Goal: Task Accomplishment & Management: Manage account settings

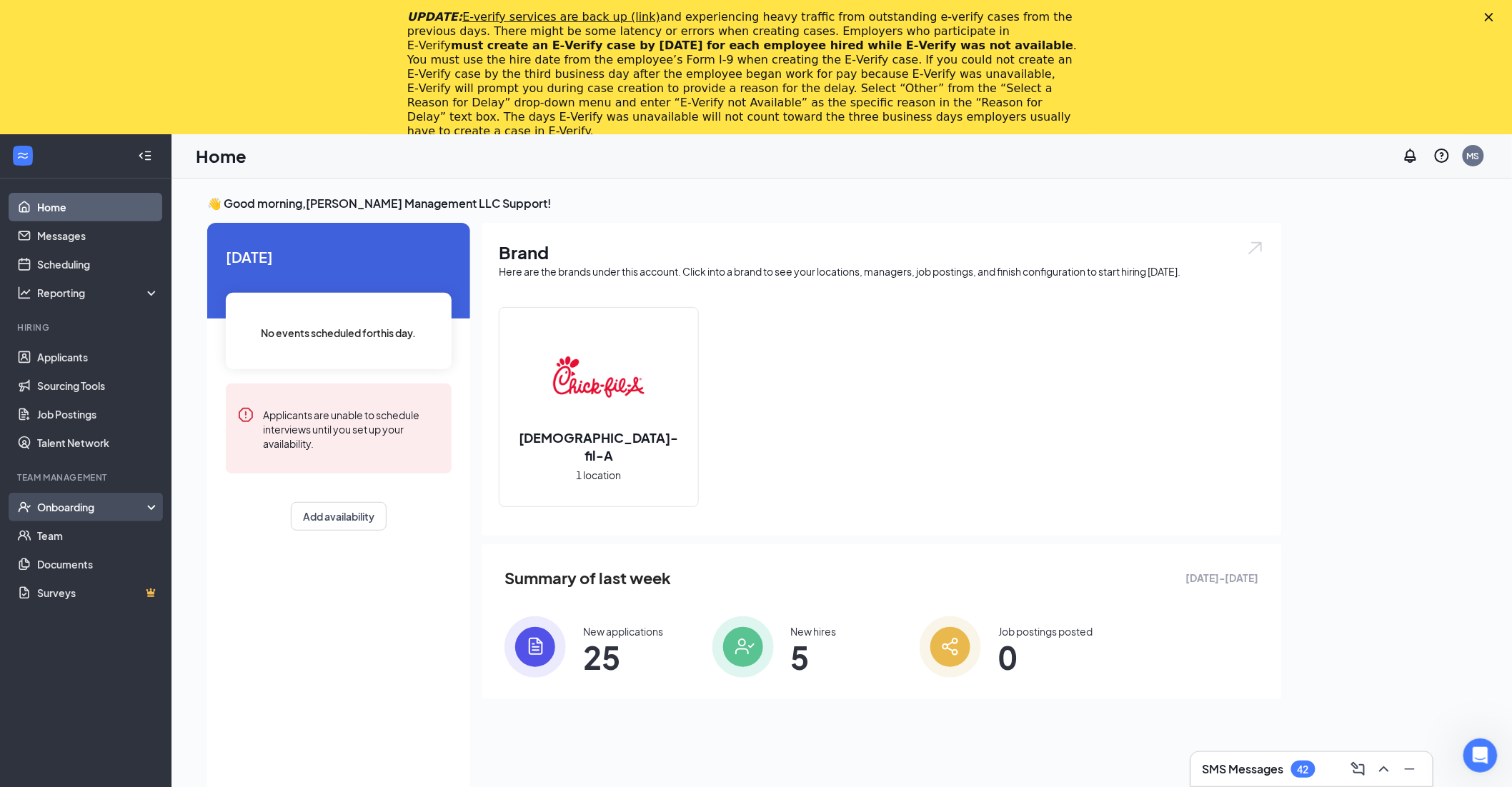
click at [69, 517] on div "Onboarding" at bounding box center [85, 507] width 171 height 29
click at [104, 529] on link "Overview" at bounding box center [98, 535] width 122 height 29
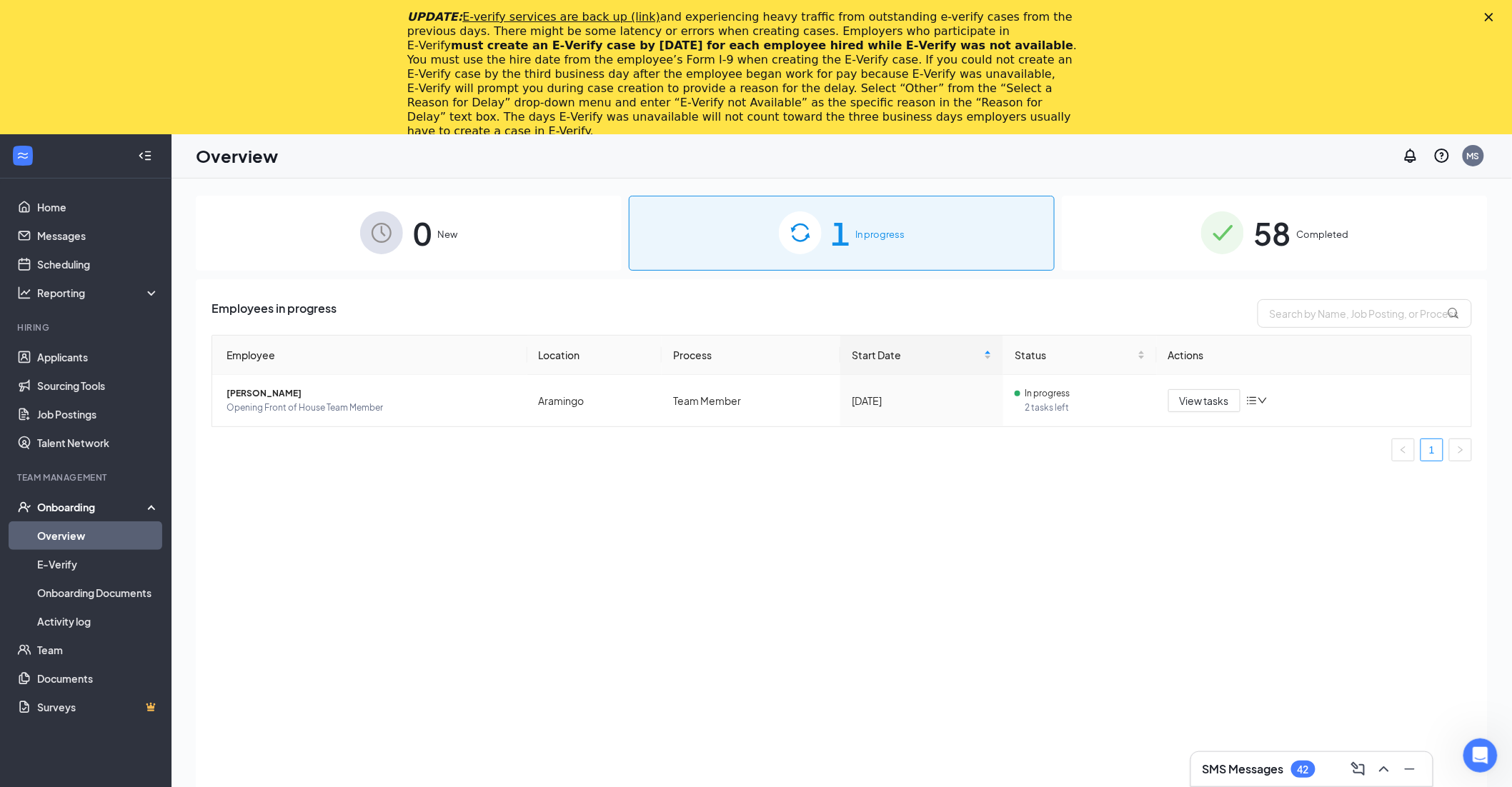
drag, startPoint x: 1031, startPoint y: 540, endPoint x: 1054, endPoint y: 511, distance: 37.0
click at [1031, 540] on div "Employees in progress Employee Location Process Start Date Status Actions Ivann…" at bounding box center [841, 618] width 1292 height 678
click at [1493, 18] on polygon "Close" at bounding box center [1489, 17] width 8 height 8
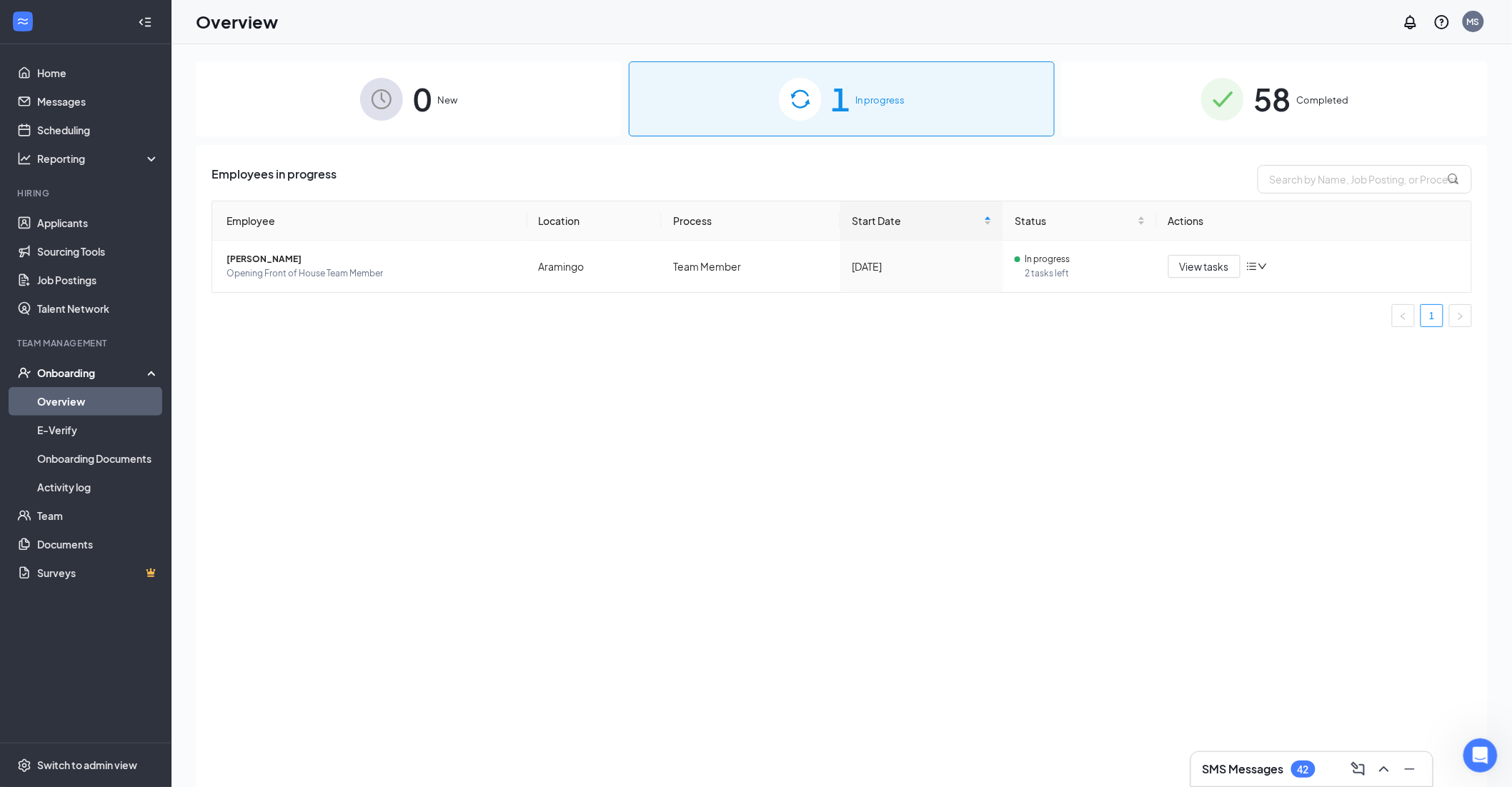
click at [1023, 517] on div "Employees in progress Employee Location Process Start Date Status Actions Ivann…" at bounding box center [841, 484] width 1292 height 678
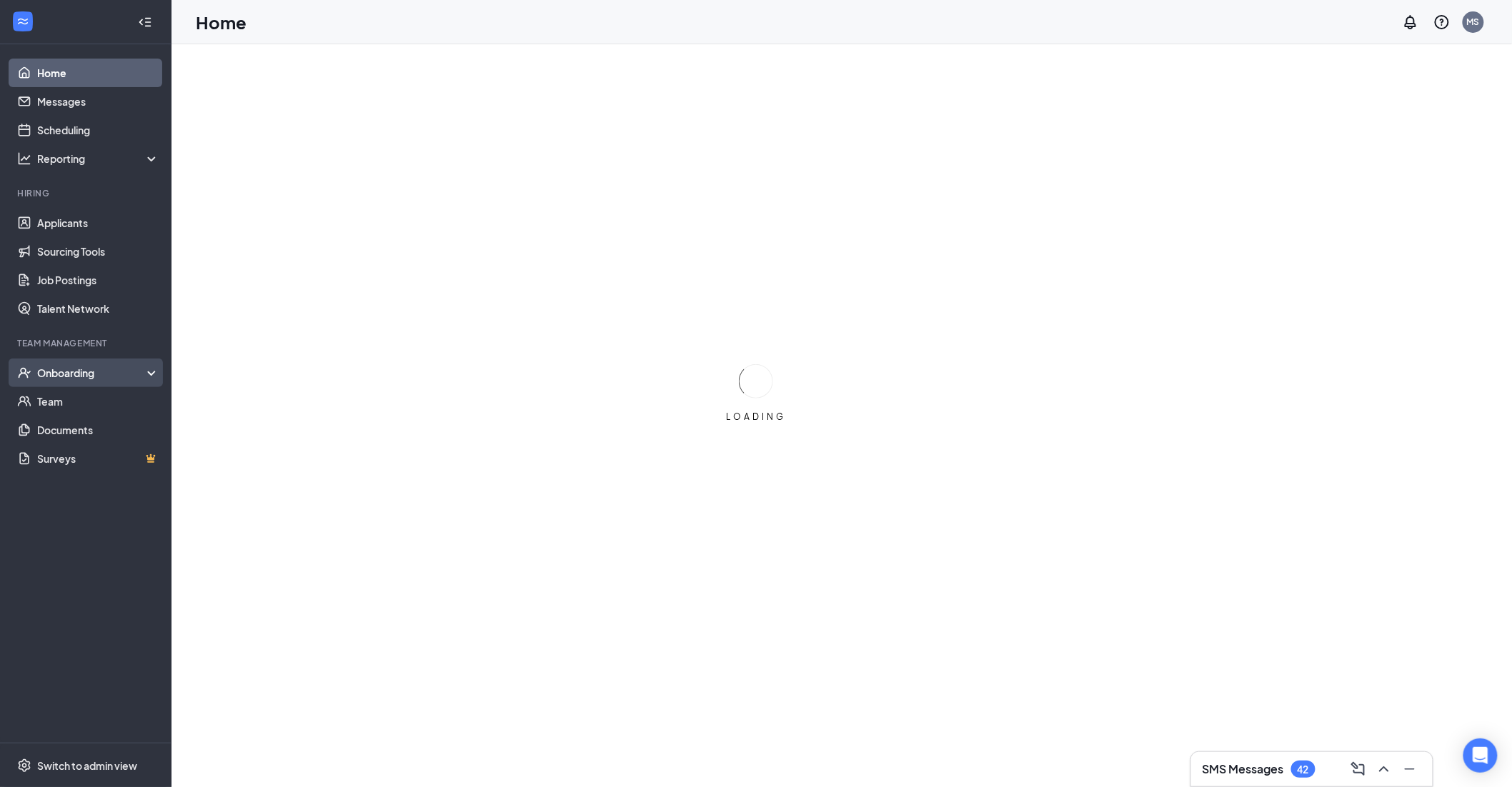
click at [142, 374] on div "Onboarding" at bounding box center [92, 372] width 110 height 14
click at [127, 400] on link "Overview" at bounding box center [98, 401] width 122 height 29
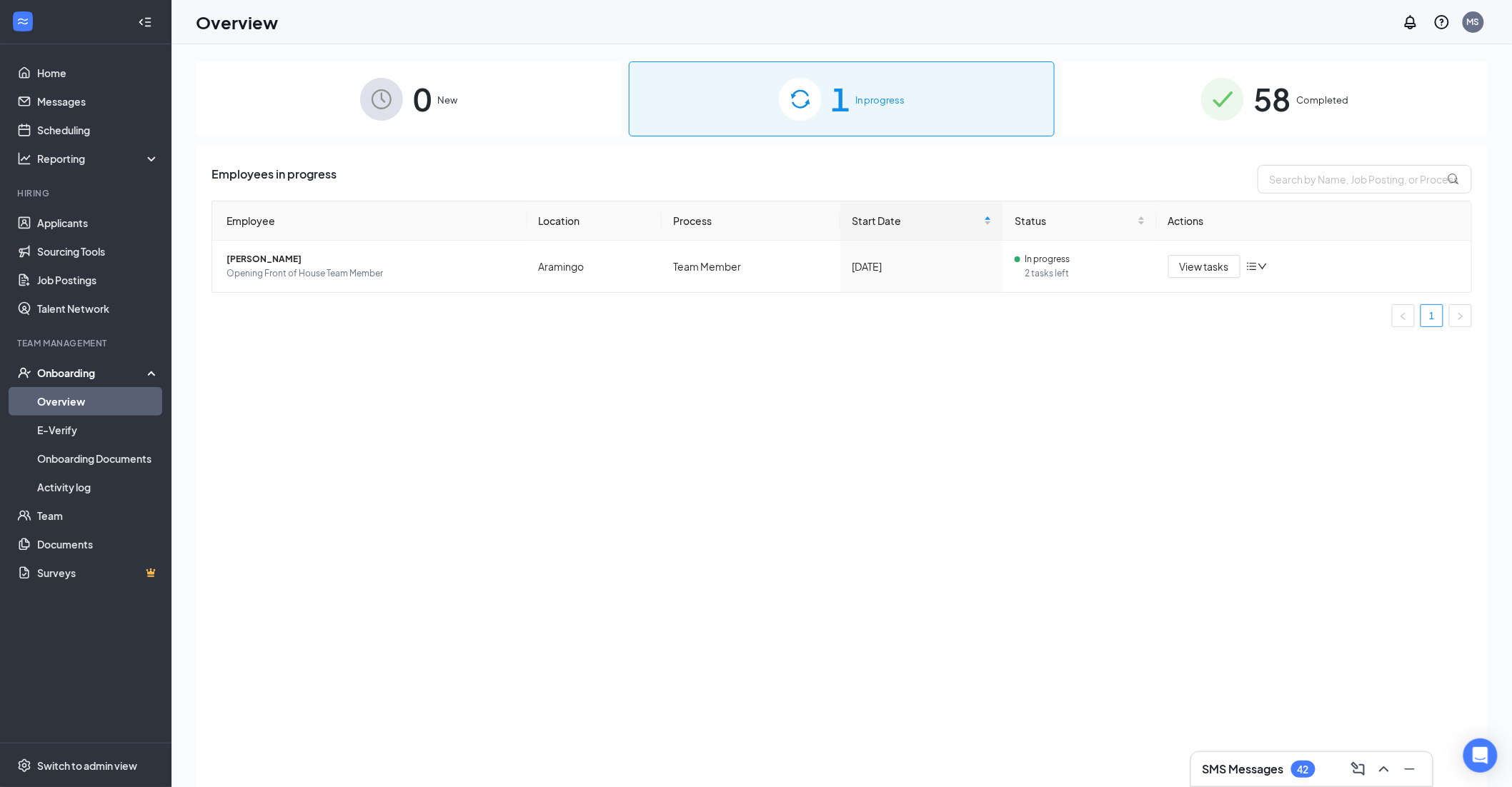
click at [1346, 93] on div "58 Completed" at bounding box center [1275, 99] width 426 height 75
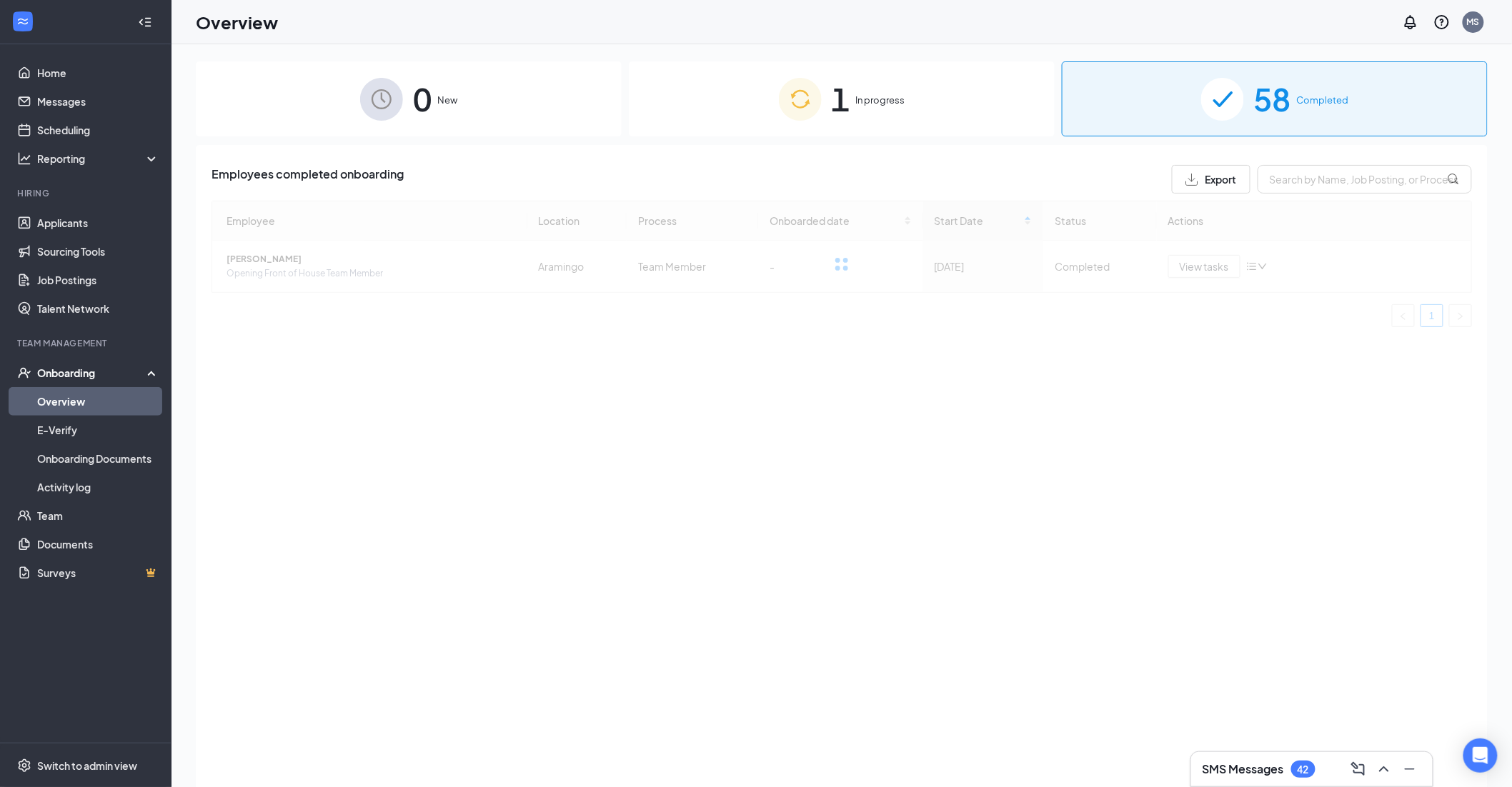
click at [1318, 193] on div "Employees completed onboarding Export Employee Location Process Onboarded date …" at bounding box center [841, 252] width 1260 height 174
click at [1314, 190] on input "text" at bounding box center [1365, 179] width 215 height 29
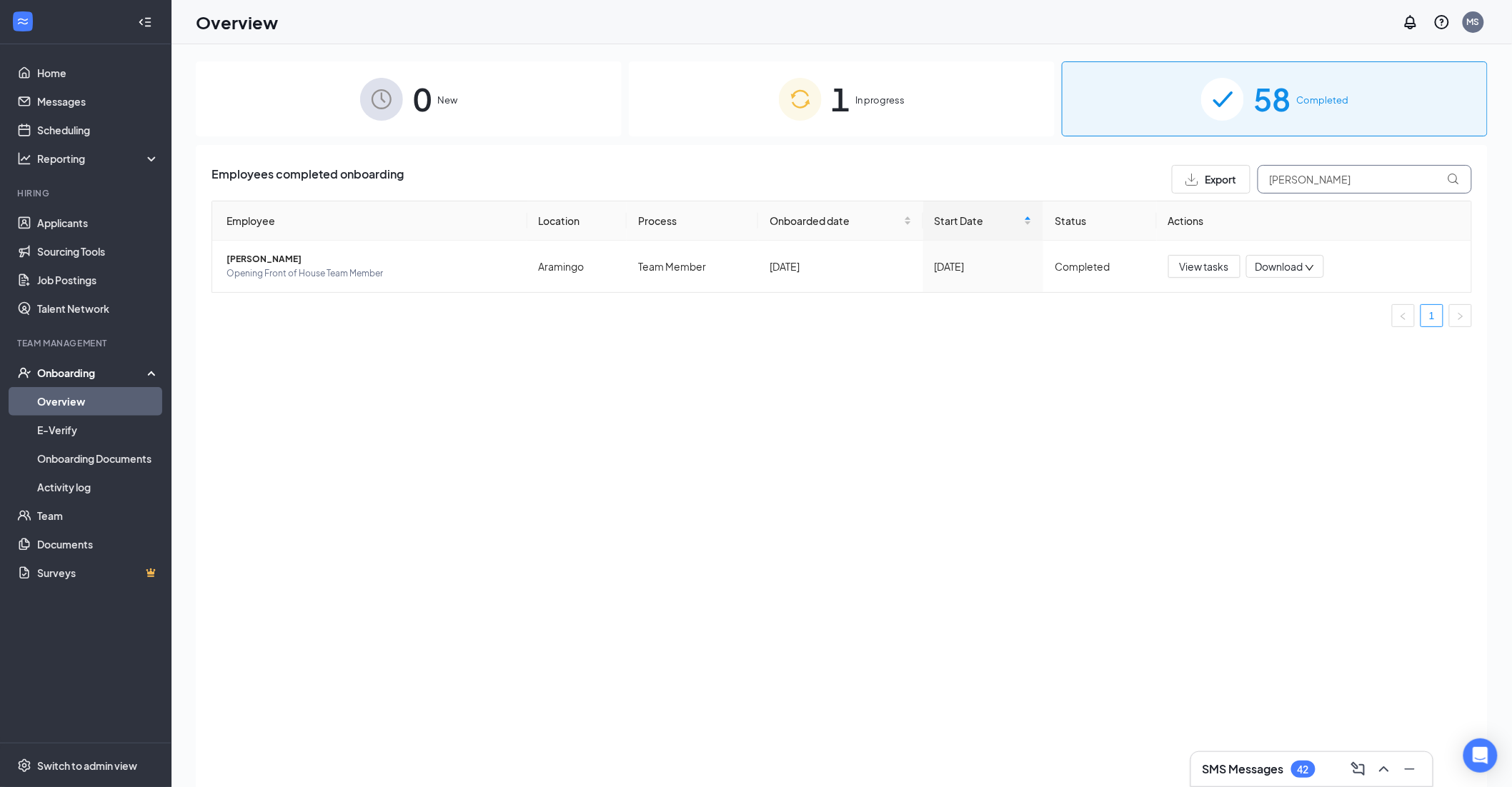
type input "[PERSON_NAME]"
click at [753, 344] on div "Employees completed onboarding Export alexander Employee Location Process Onboa…" at bounding box center [841, 484] width 1292 height 678
click at [906, 82] on div "1 In progress" at bounding box center [841, 99] width 426 height 75
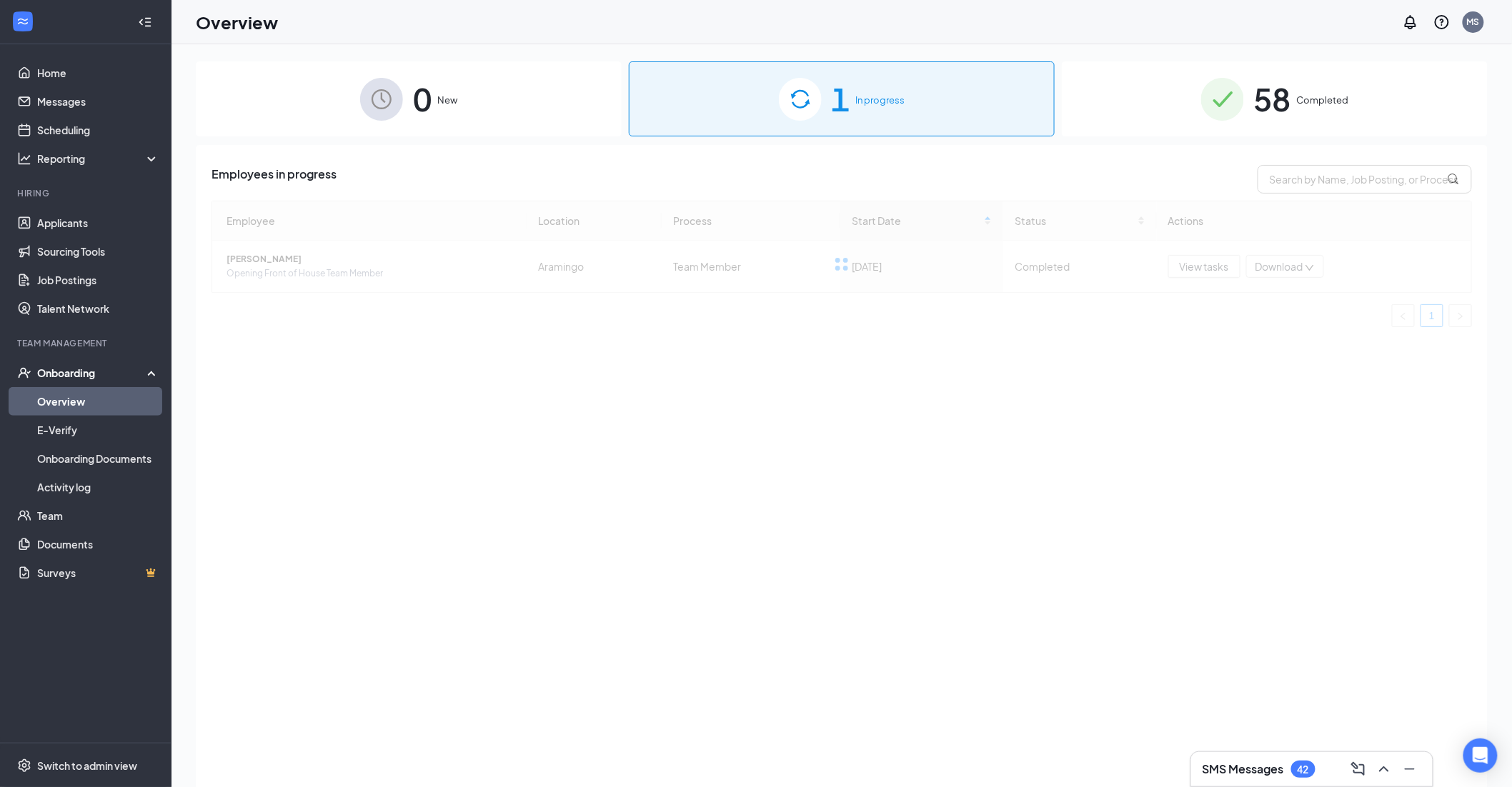
click at [1048, 447] on div "Employees in progress Employee Location Process Start Date Status Actions [PERS…" at bounding box center [841, 484] width 1292 height 678
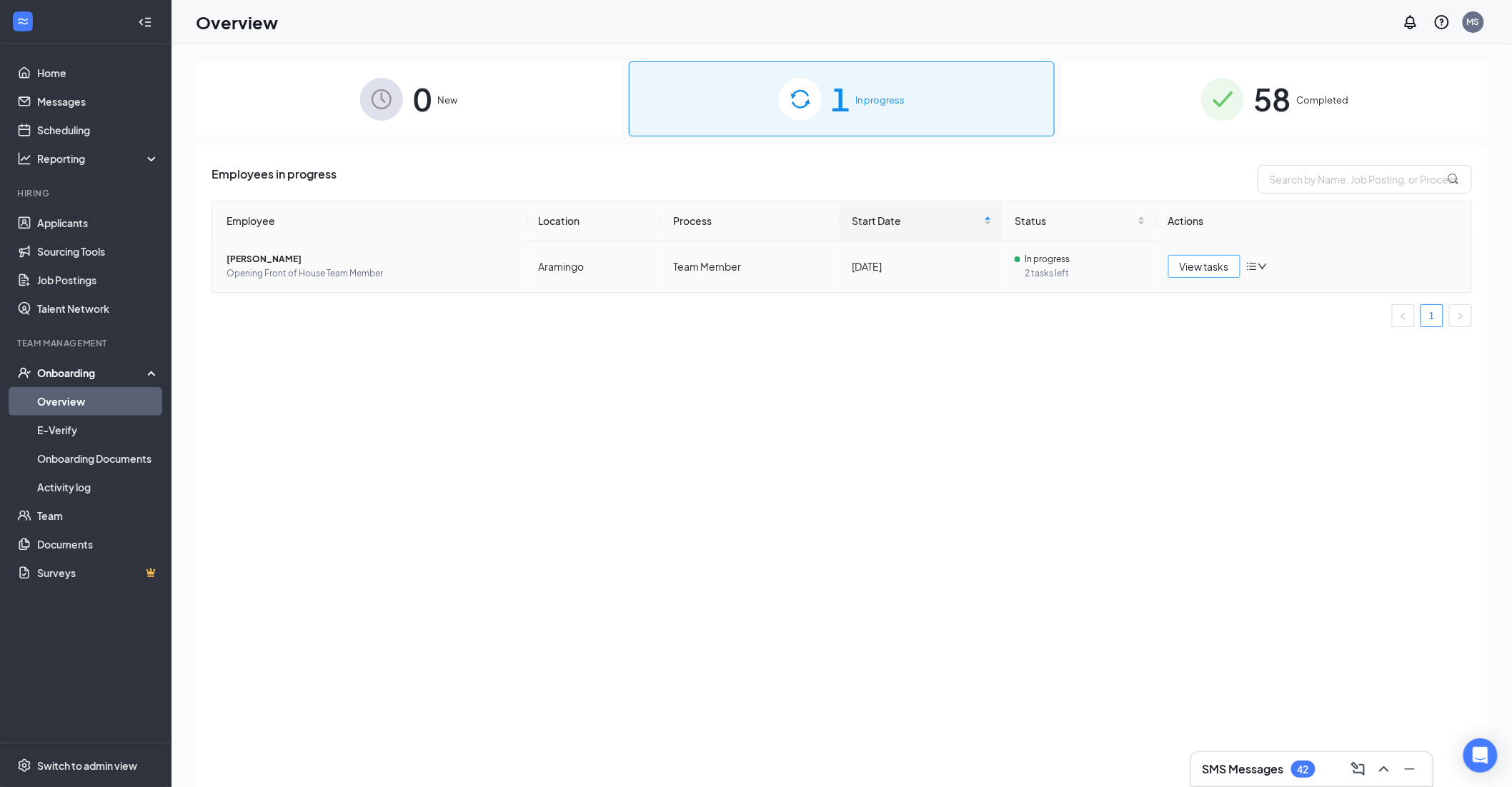
click at [1210, 276] on button "View tasks" at bounding box center [1204, 266] width 72 height 23
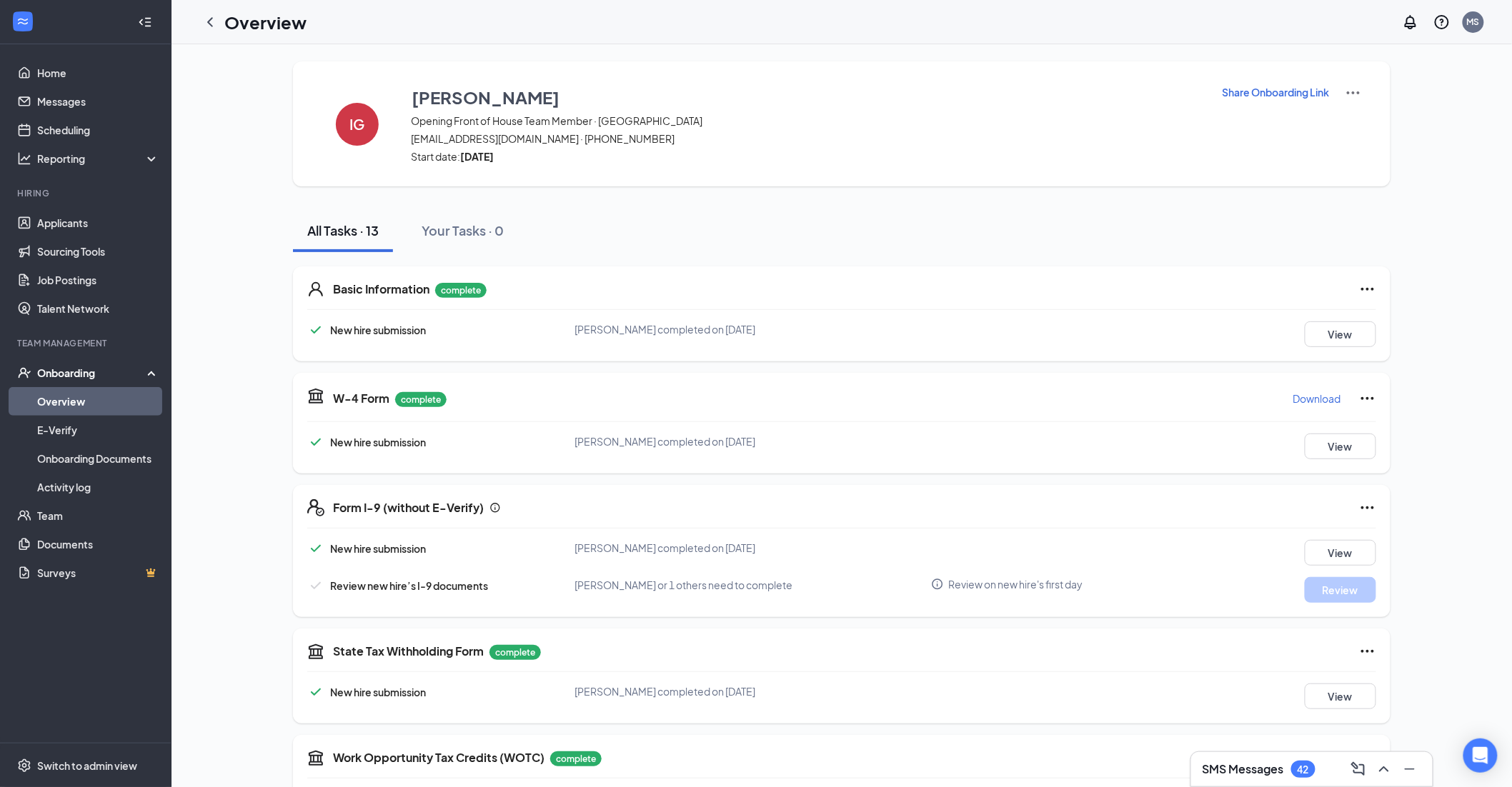
click at [197, 10] on div "Overview" at bounding box center [251, 22] width 111 height 29
click at [219, 21] on div at bounding box center [210, 22] width 29 height 29
click at [220, 16] on div at bounding box center [210, 22] width 29 height 29
click at [211, 23] on icon "ChevronLeft" at bounding box center [210, 22] width 17 height 17
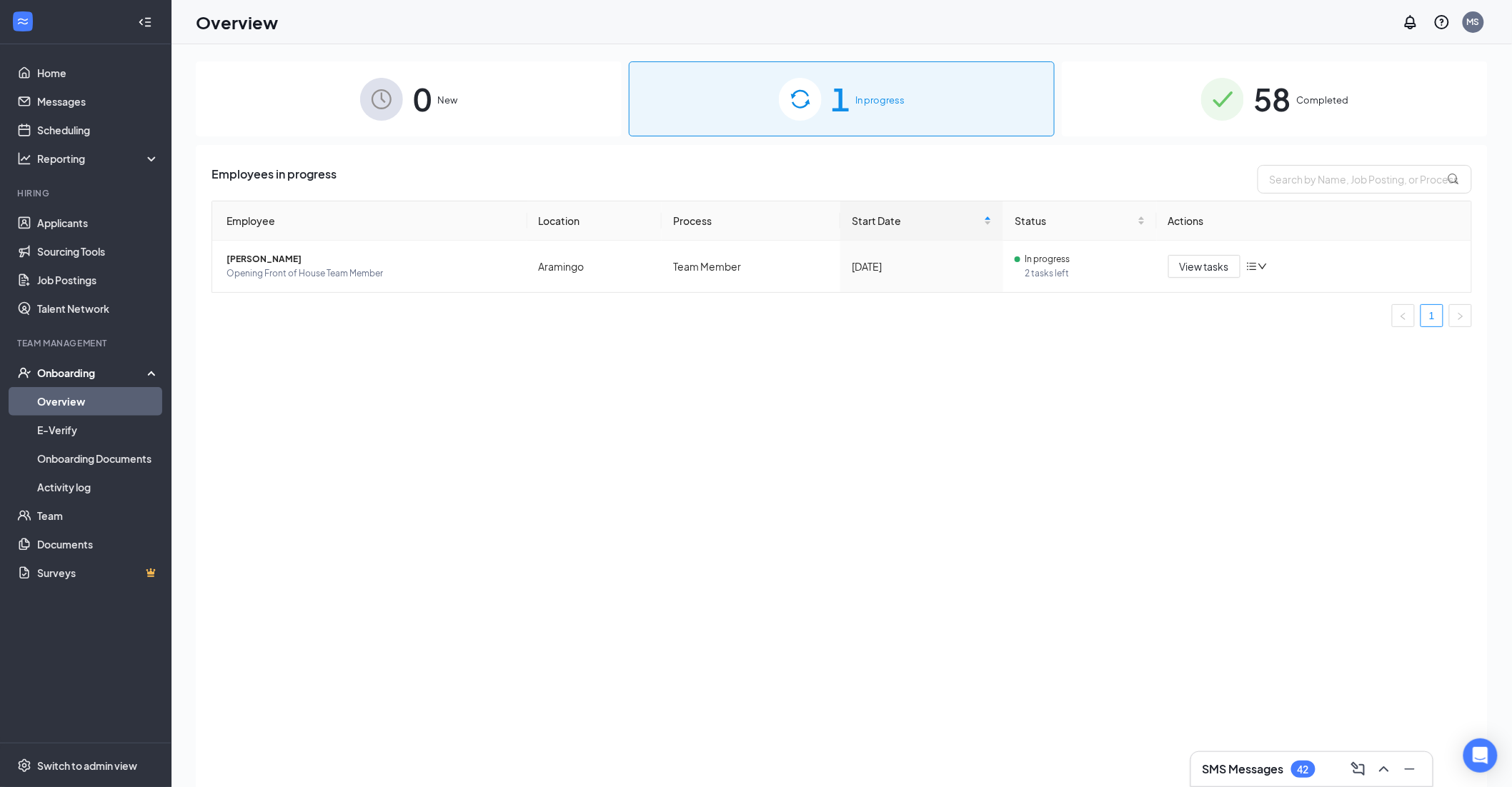
click at [1295, 108] on div "58 Completed" at bounding box center [1275, 99] width 426 height 75
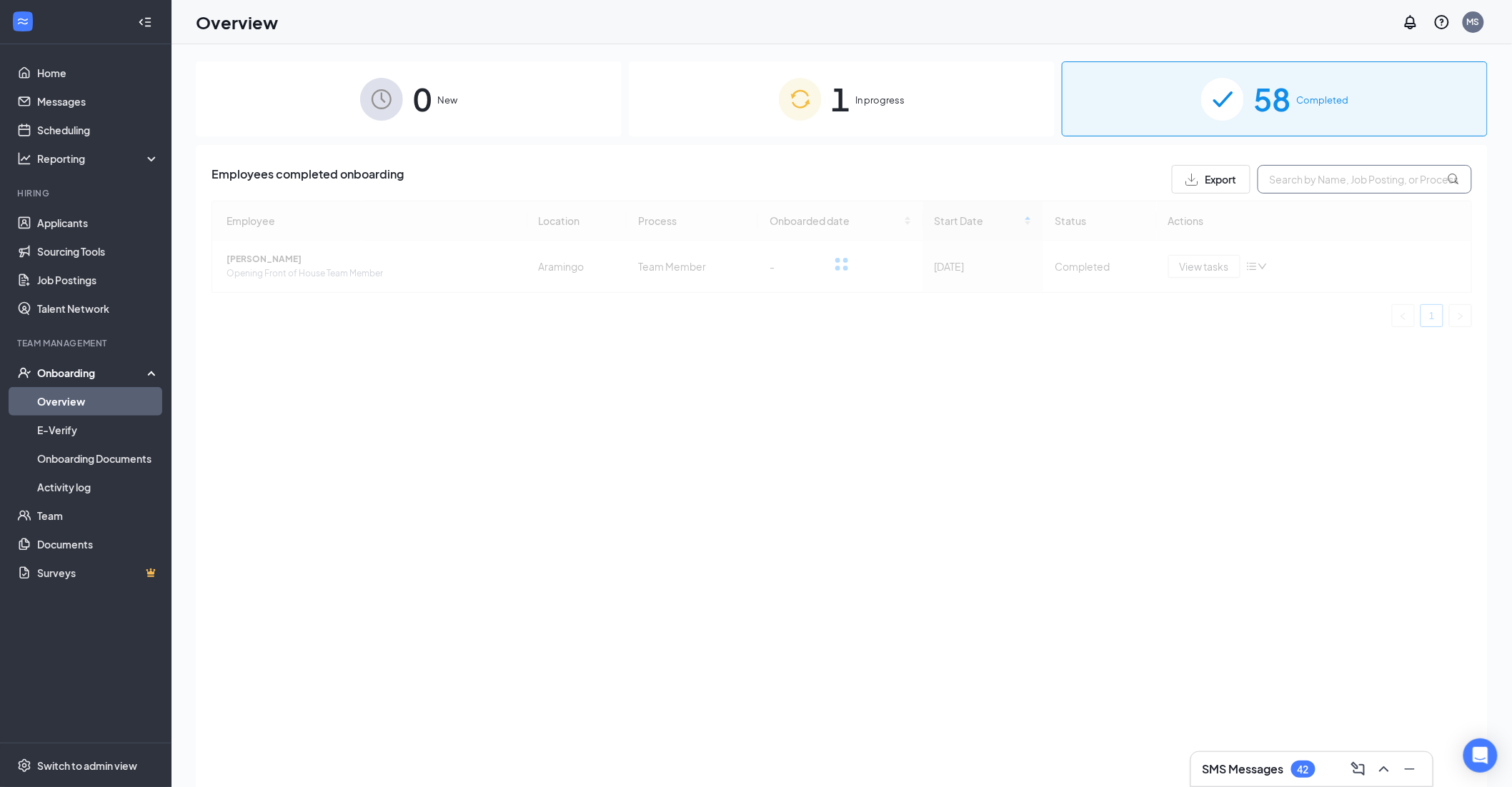
click at [1310, 188] on input "text" at bounding box center [1365, 179] width 215 height 29
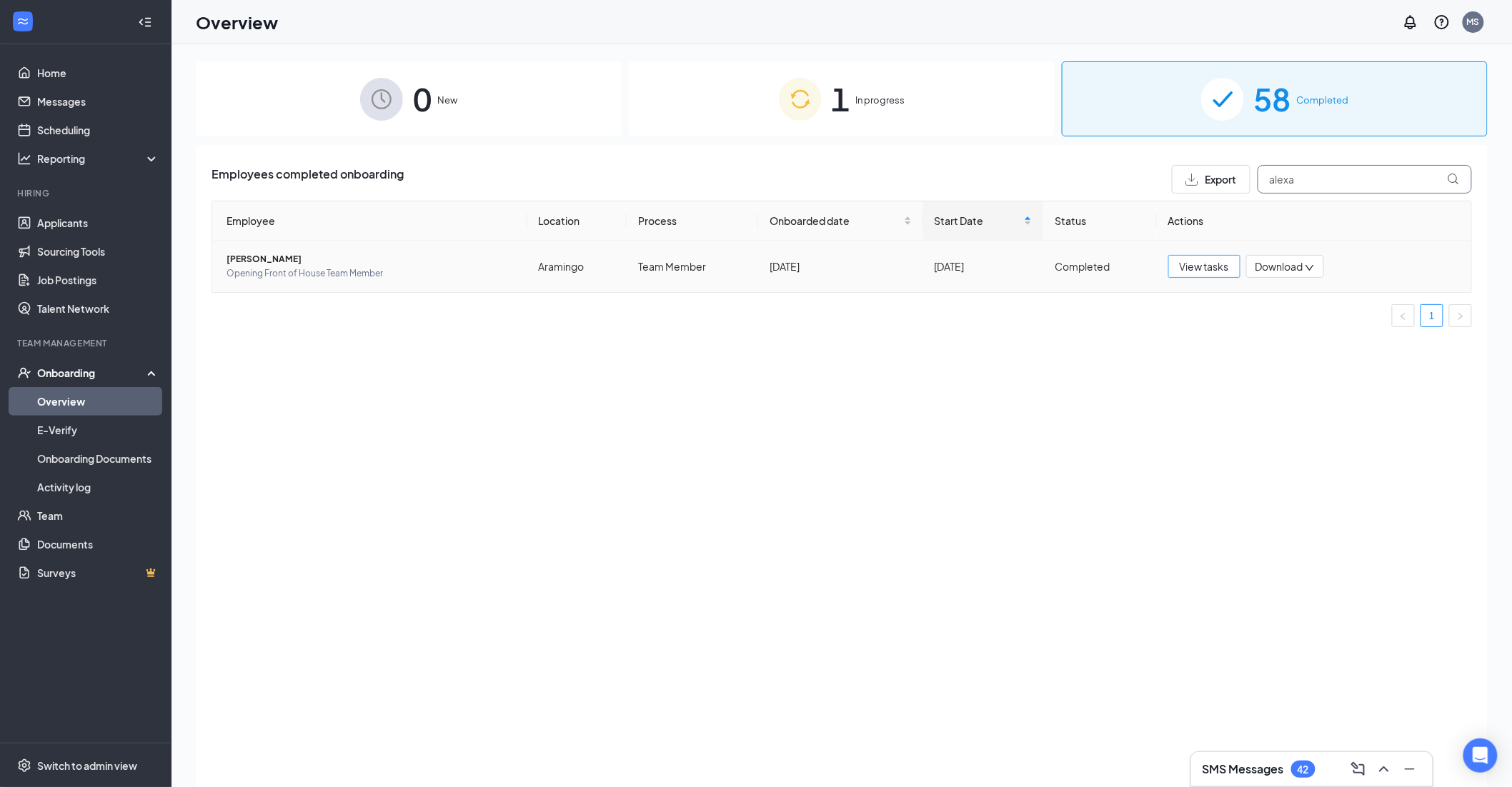
type input "alexa"
click at [1212, 270] on span "View tasks" at bounding box center [1204, 266] width 49 height 16
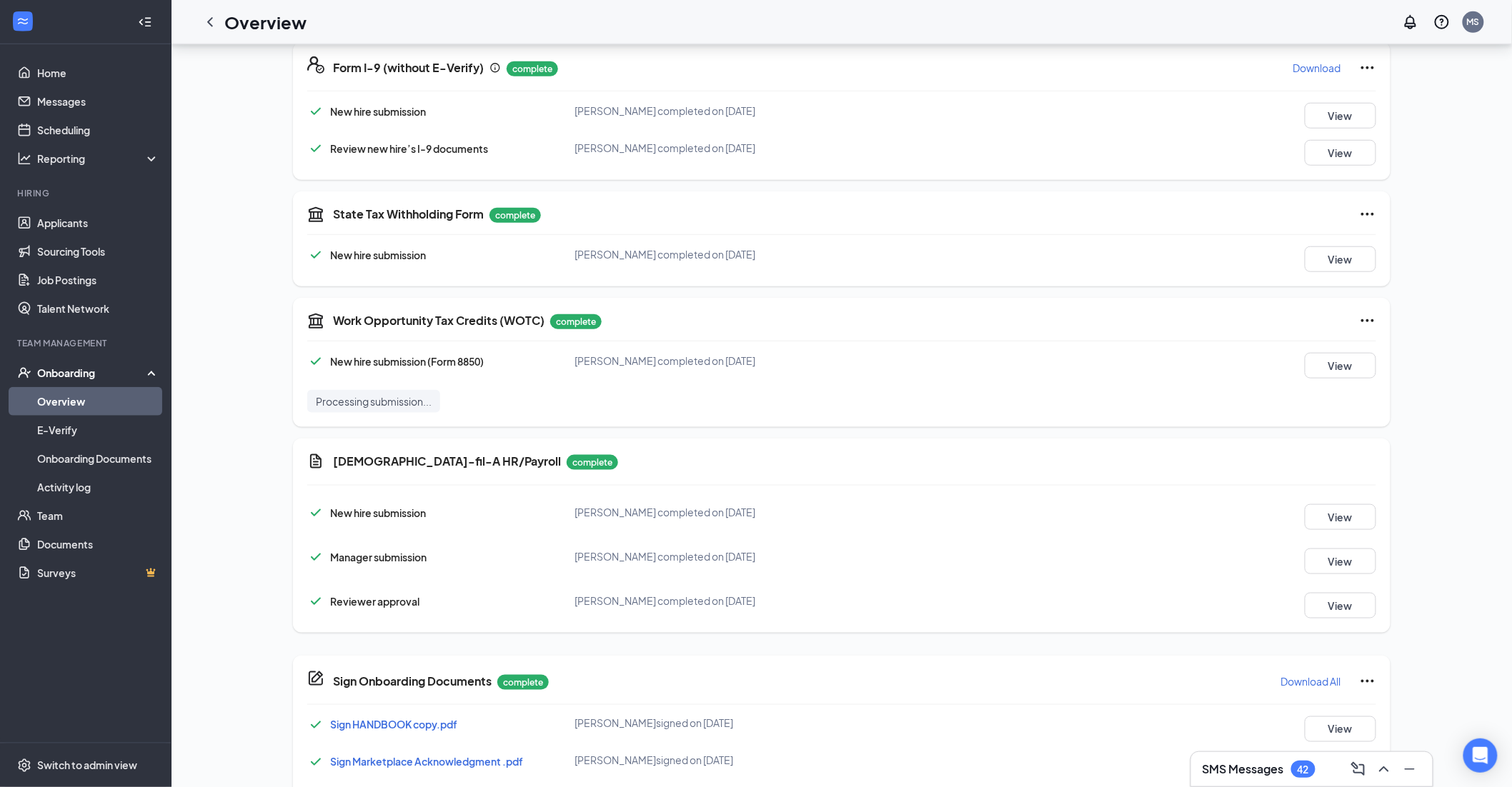
scroll to position [540, 0]
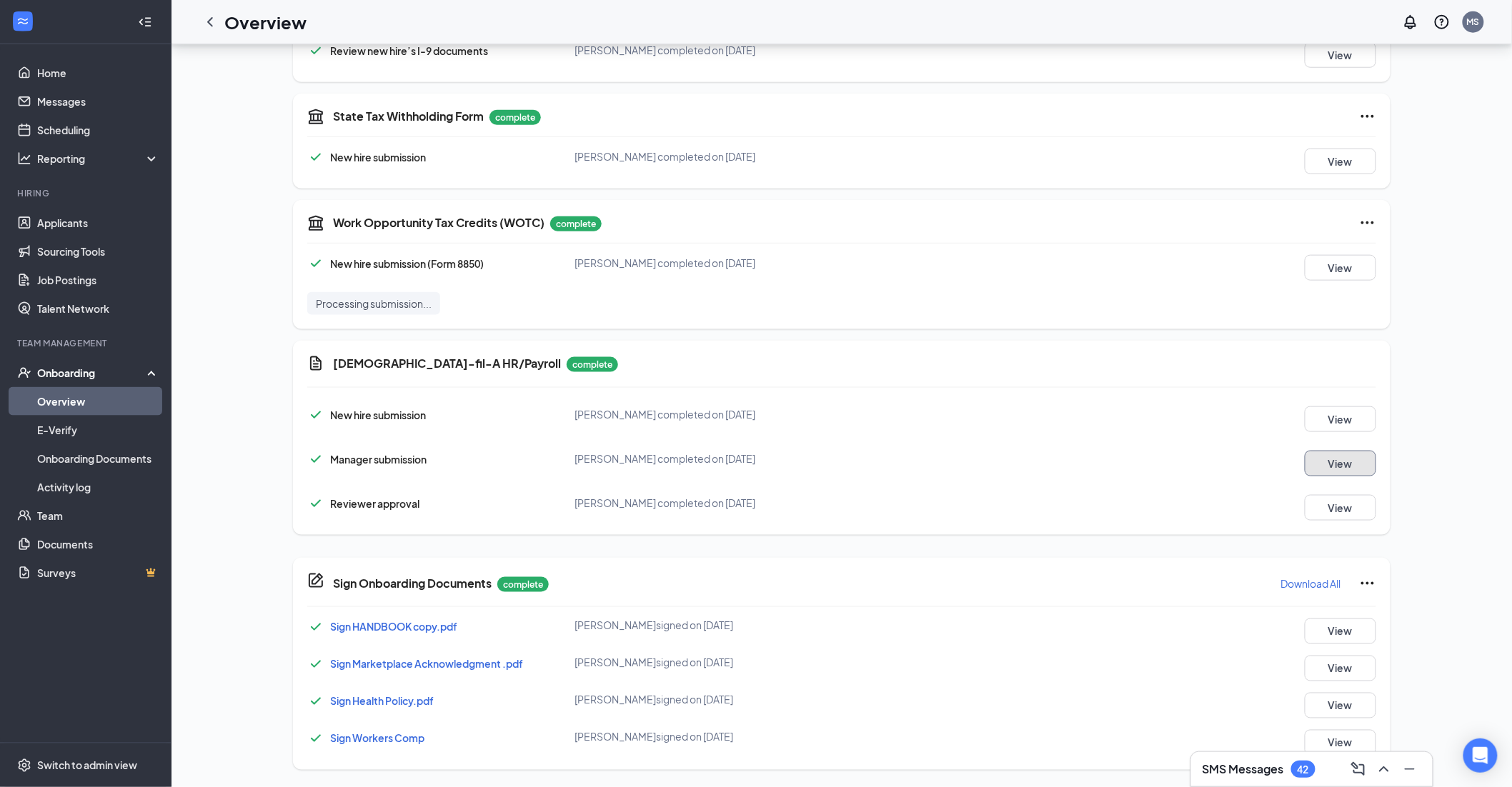
click at [1320, 461] on button "View" at bounding box center [1340, 464] width 72 height 25
click at [1460, 331] on div "JA [PERSON_NAME] Opening Front of House Team Member · Aramingo [EMAIL_ADDRESS][…" at bounding box center [841, 144] width 1292 height 1249
click at [1469, 424] on div "JA [PERSON_NAME] Opening Front of House Team Member · Aramingo [EMAIL_ADDRESS][…" at bounding box center [841, 144] width 1292 height 1249
click at [1496, 313] on div "JA [PERSON_NAME] Opening Front of House Team Member · Aramingo [EMAIL_ADDRESS][…" at bounding box center [841, 145] width 1341 height 1284
